Goal: Find specific page/section

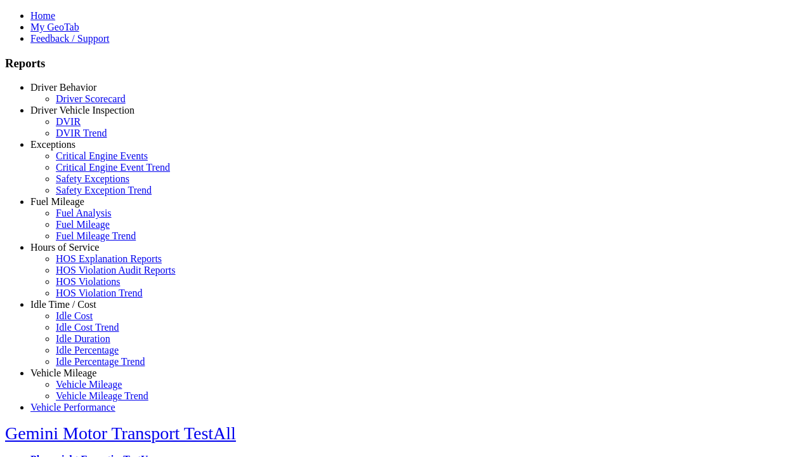
click at [73, 310] on link "Idle Time / Cost" at bounding box center [63, 304] width 66 height 11
click at [82, 356] on link "Idle Percentage Trend" at bounding box center [100, 361] width 89 height 11
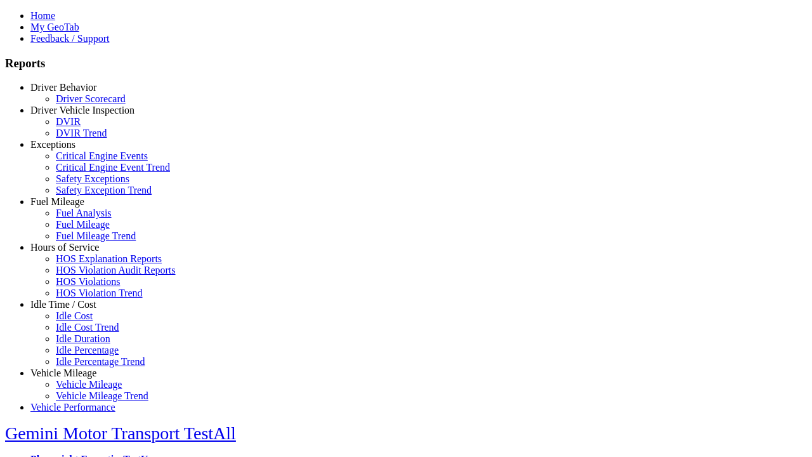
select select "**"
